Goal: Task Accomplishment & Management: Use online tool/utility

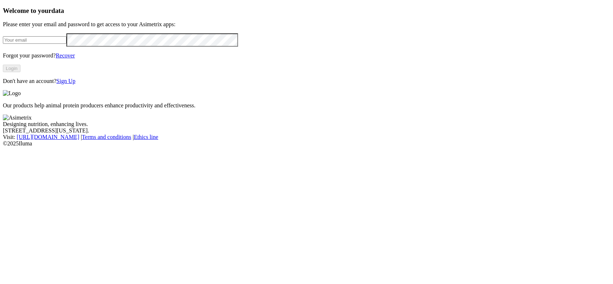
type input "[EMAIL_ADDRESS][DOMAIN_NAME]"
click at [20, 72] on button "Login" at bounding box center [12, 69] width 18 height 8
click at [26, 83] on div "Welcome to your data Please enter your email and password to get access to your…" at bounding box center [307, 45] width 608 height 77
type input "[EMAIL_ADDRESS][DOMAIN_NAME]"
click at [22, 72] on button "Log In" at bounding box center [12, 69] width 19 height 8
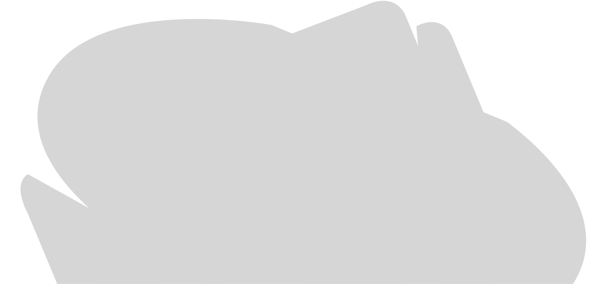
scroll to position [340, 0]
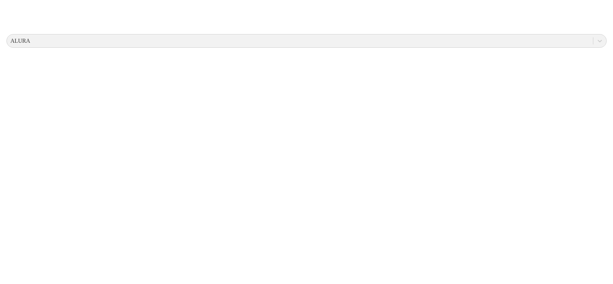
scroll to position [0, 0]
